Goal: Task Accomplishment & Management: Use online tool/utility

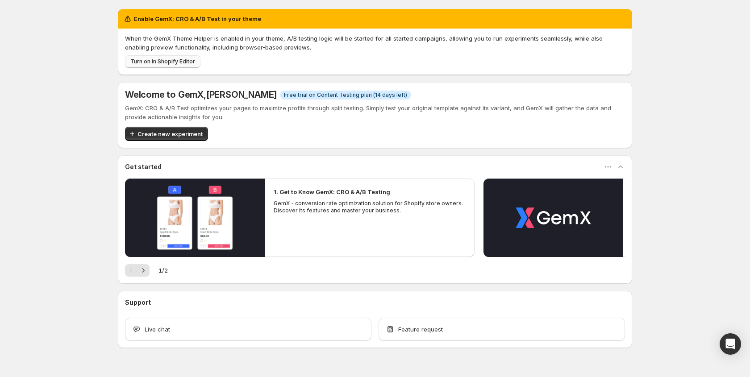
click at [185, 63] on span "Turn on in Shopify Editor" at bounding box center [162, 61] width 65 height 7
click at [182, 139] on button "Create new experiment" at bounding box center [166, 134] width 83 height 14
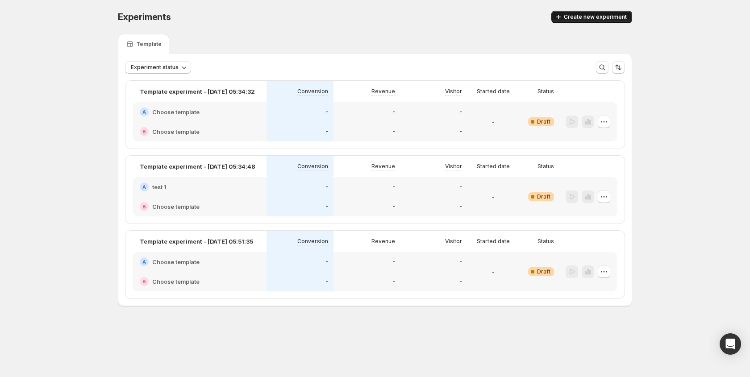
click at [607, 17] on span "Create new experiment" at bounding box center [595, 16] width 63 height 7
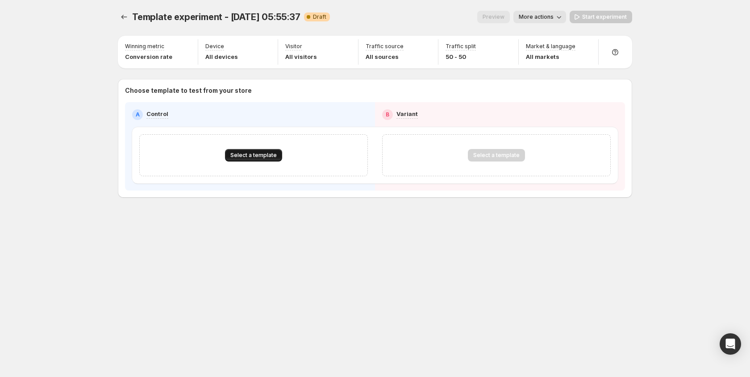
click at [268, 154] on span "Select a template" at bounding box center [253, 155] width 46 height 7
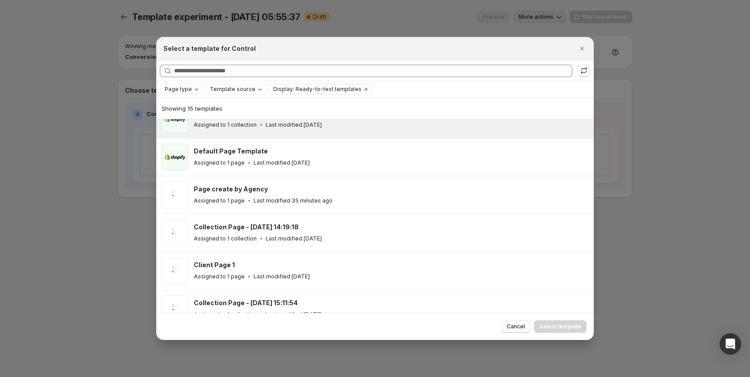
scroll to position [96, 0]
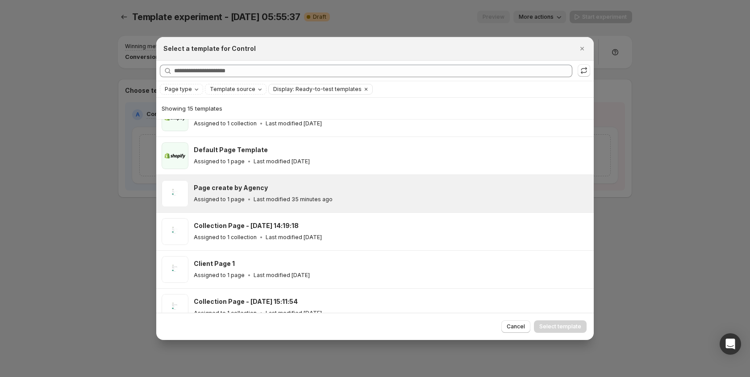
click at [460, 187] on div "Page create by Agency" at bounding box center [390, 188] width 392 height 9
click at [555, 328] on span "Select template" at bounding box center [560, 326] width 42 height 7
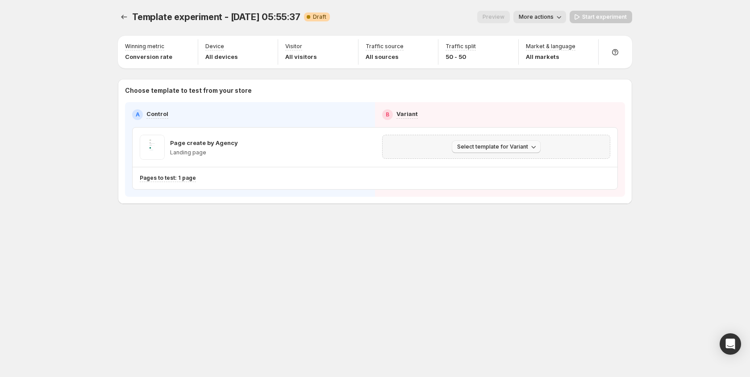
click at [468, 147] on span "Select template for Variant" at bounding box center [492, 146] width 71 height 7
click at [463, 168] on span "Select an existing template" at bounding box center [489, 165] width 75 height 7
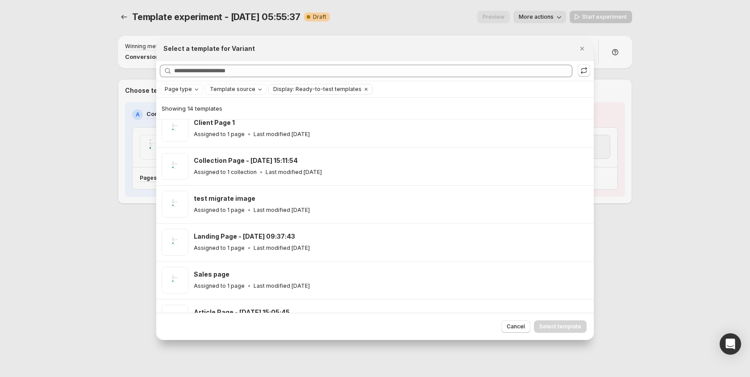
scroll to position [187, 0]
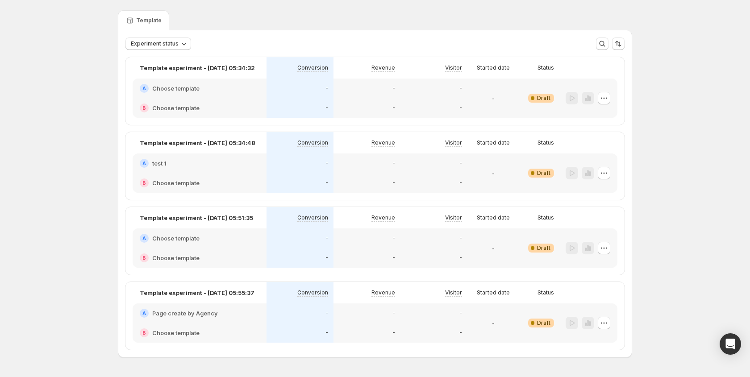
scroll to position [6, 0]
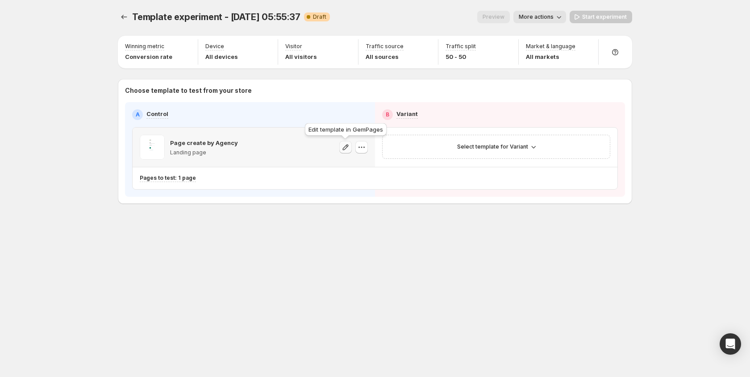
click at [347, 152] on button "button" at bounding box center [345, 147] width 13 height 13
